Goal: Navigation & Orientation: Find specific page/section

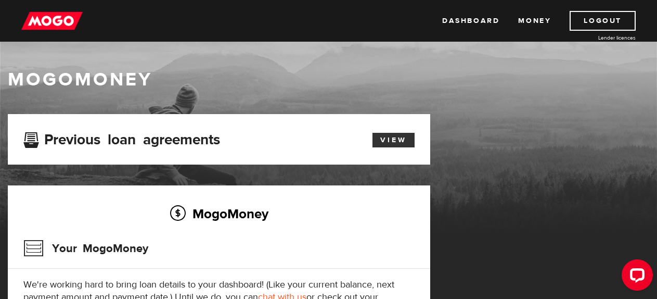
click at [389, 144] on link "View" at bounding box center [394, 140] width 42 height 15
click at [529, 16] on link "Money" at bounding box center [534, 21] width 33 height 20
click at [472, 21] on link "Dashboard" at bounding box center [470, 21] width 57 height 20
click at [490, 15] on link "Dashboard" at bounding box center [470, 21] width 57 height 20
